Goal: Transaction & Acquisition: Purchase product/service

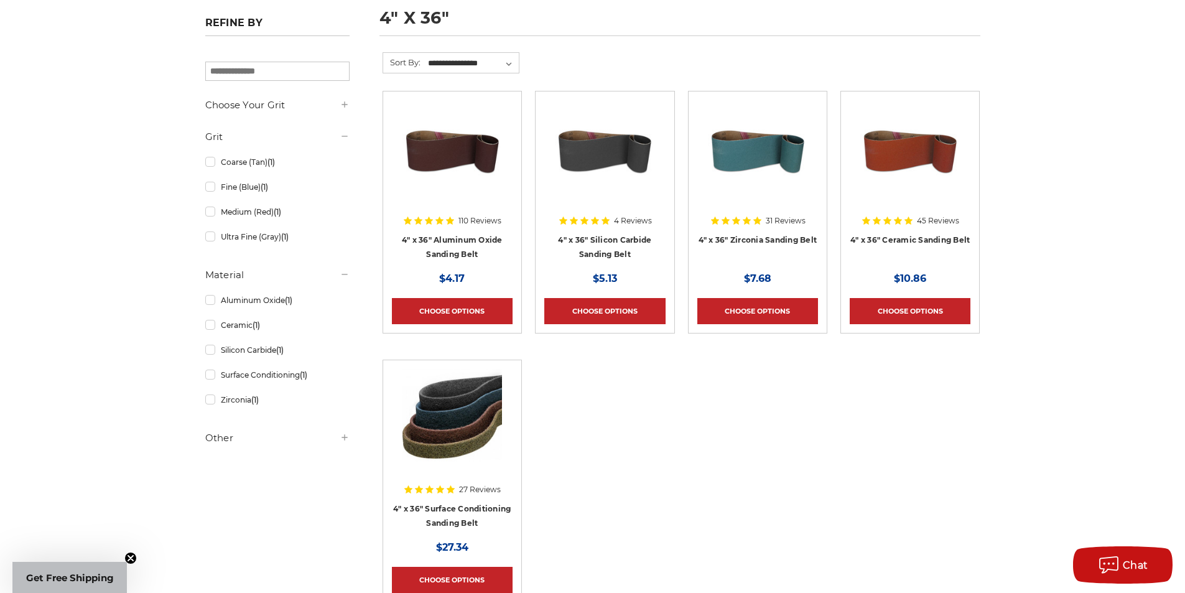
scroll to position [187, 0]
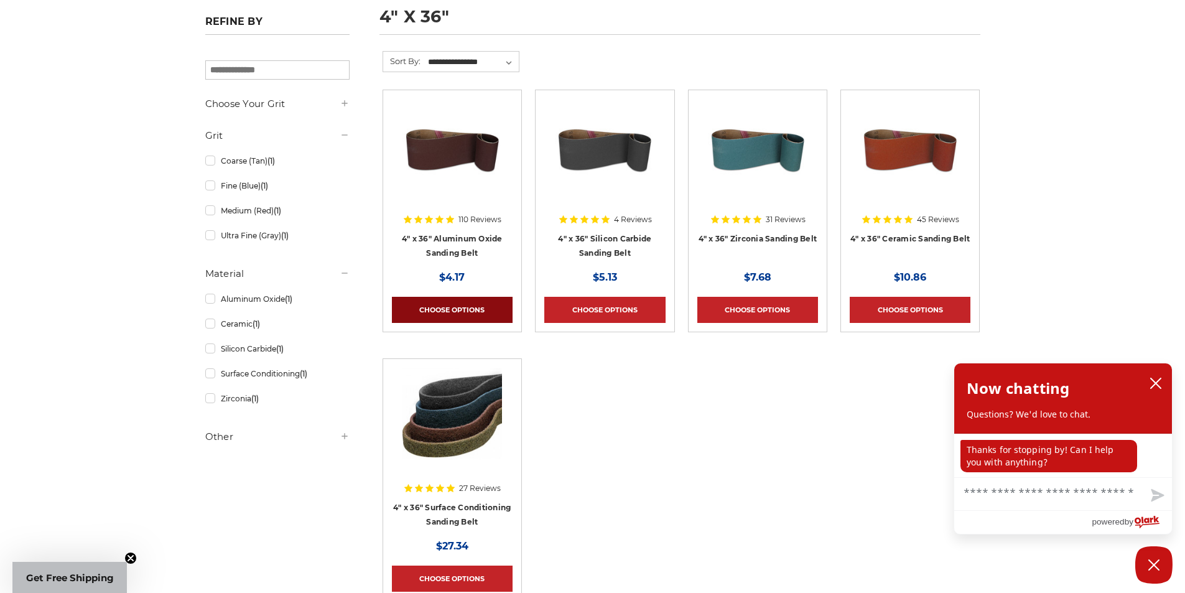
click at [455, 308] on link "Choose Options" at bounding box center [452, 310] width 121 height 26
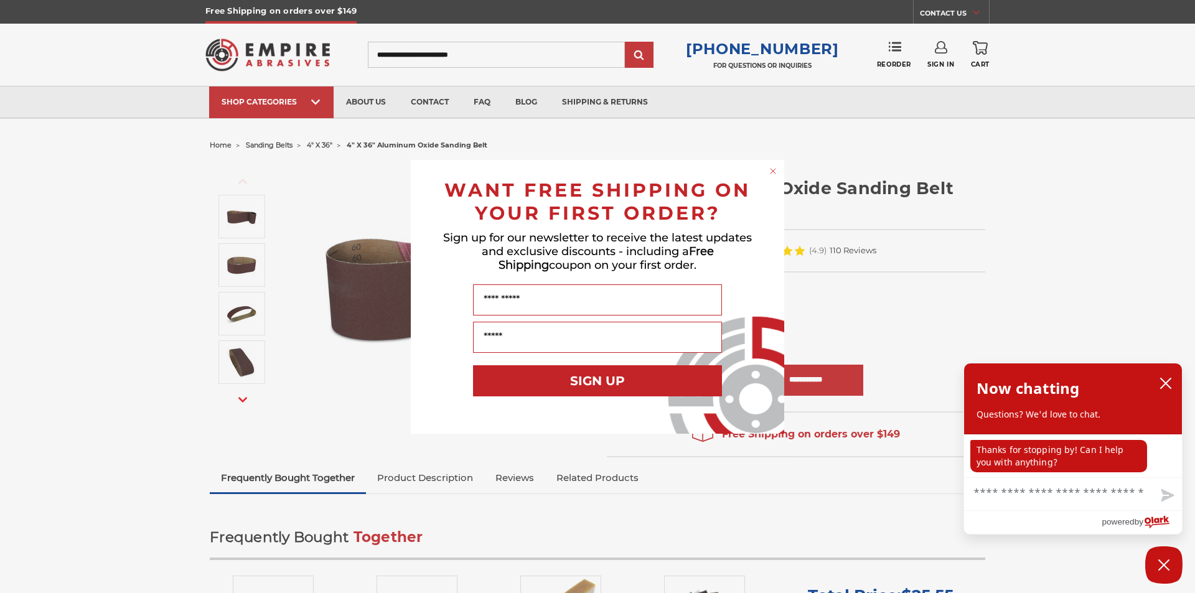
click at [771, 172] on icon "Close dialog" at bounding box center [772, 171] width 5 height 5
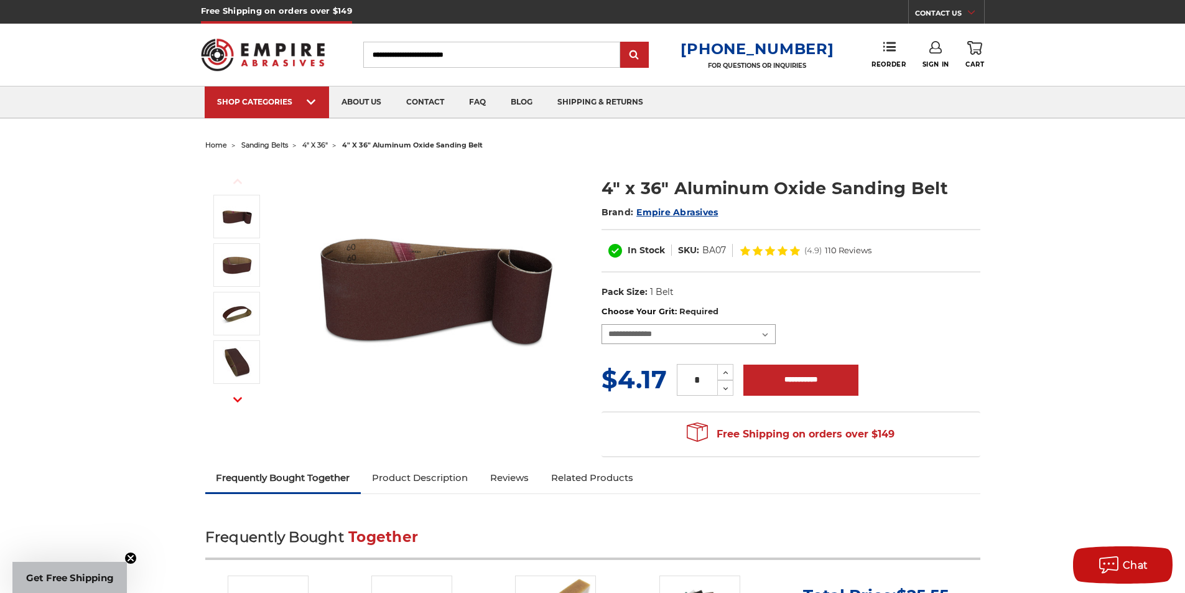
click at [763, 332] on select "**********" at bounding box center [689, 334] width 174 height 20
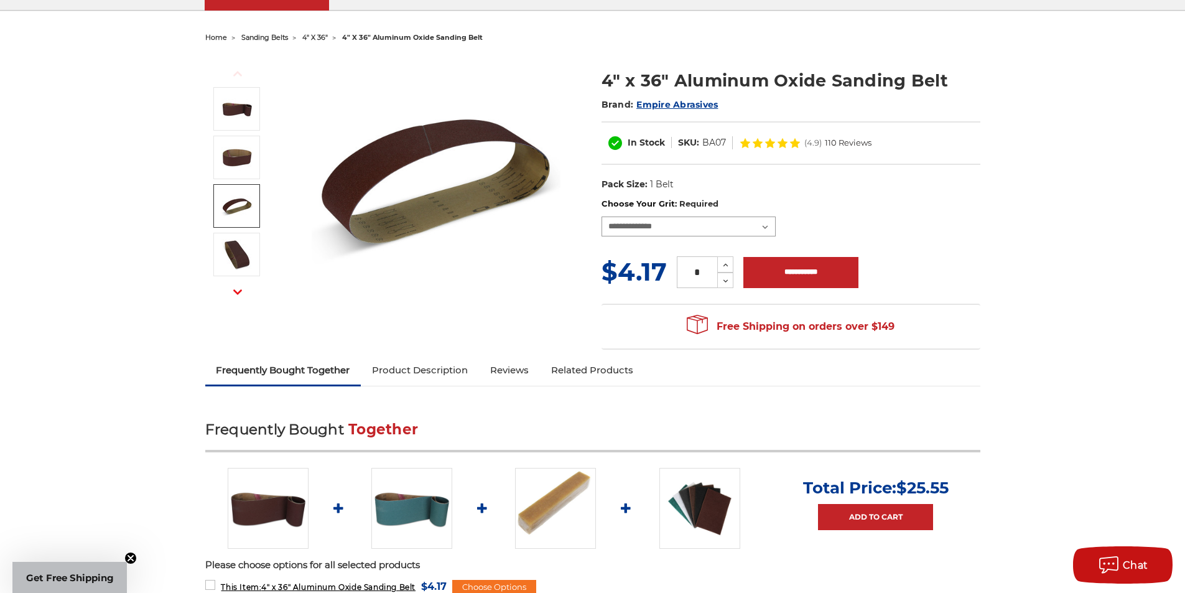
scroll to position [249, 0]
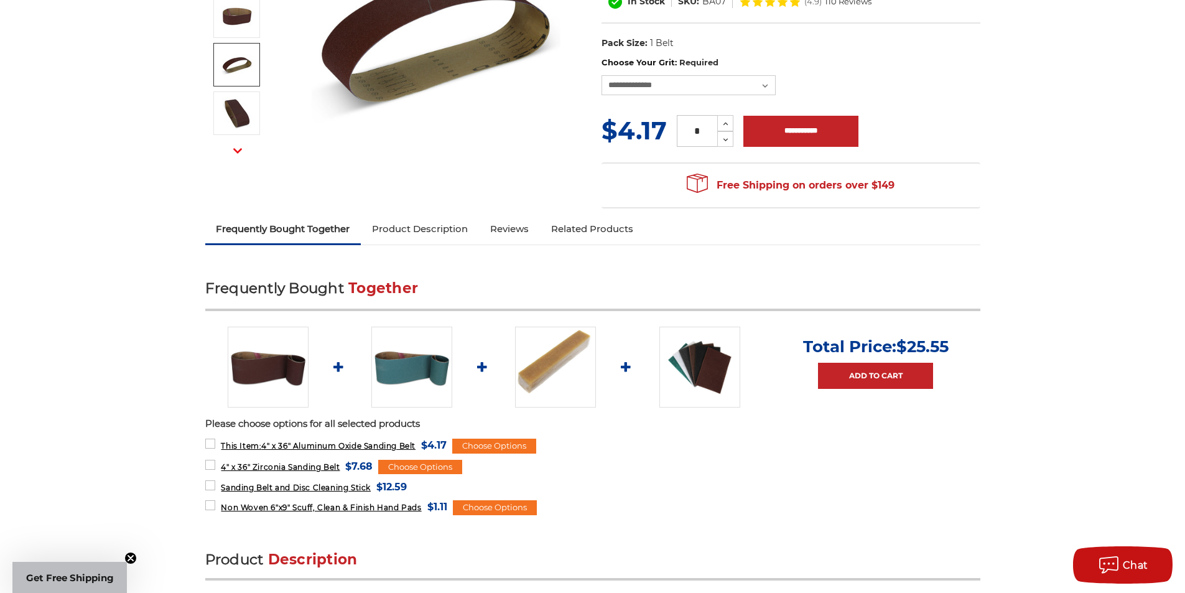
click at [555, 370] on img at bounding box center [555, 367] width 81 height 81
